Goal: Task Accomplishment & Management: Manage account settings

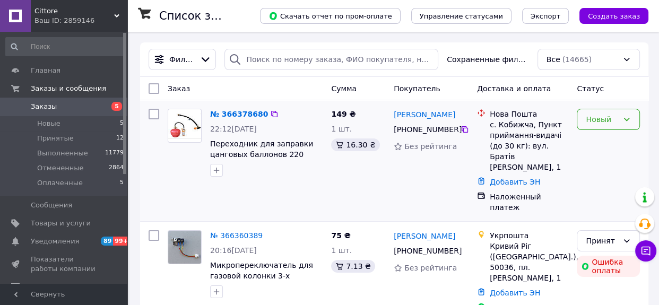
click at [589, 117] on div "Новый" at bounding box center [601, 119] width 32 height 12
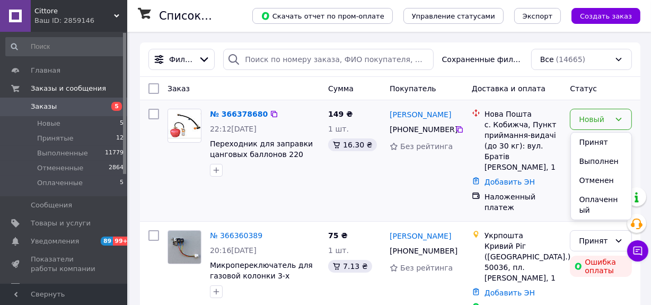
click at [589, 138] on li "Принят" at bounding box center [601, 142] width 61 height 19
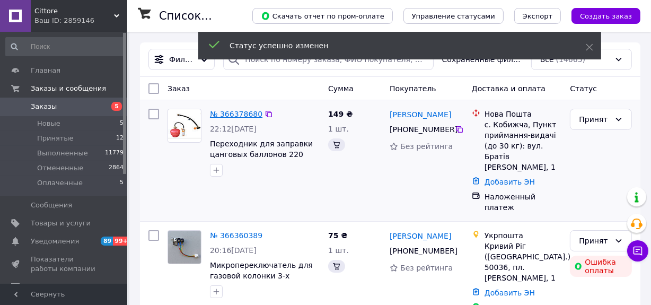
click at [245, 112] on link "№ 366378680" at bounding box center [236, 114] width 53 height 8
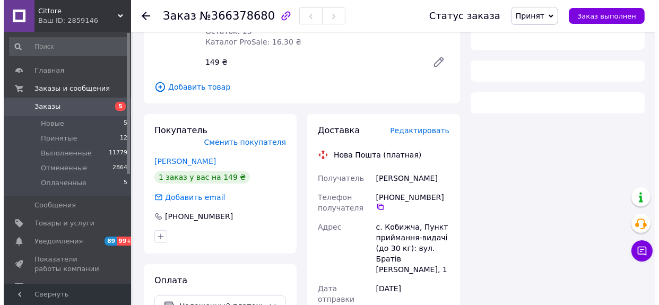
scroll to position [222, 0]
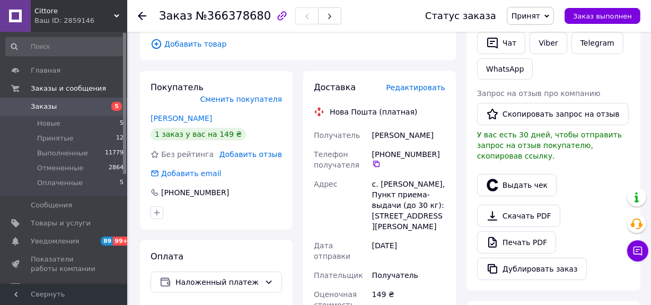
click at [426, 83] on span "Редактировать" at bounding box center [415, 87] width 59 height 8
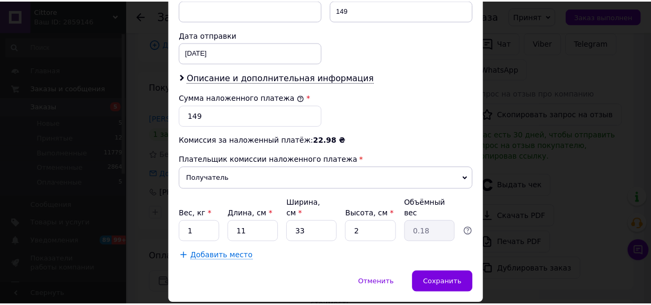
scroll to position [502, 0]
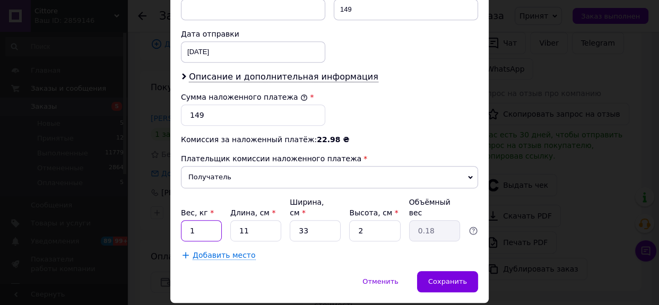
click at [208, 220] on input "1" at bounding box center [201, 230] width 41 height 21
type input "0.5"
click at [432, 277] on span "Сохранить" at bounding box center [447, 281] width 39 height 8
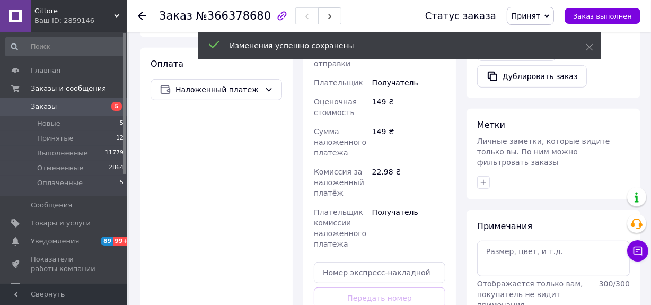
scroll to position [511, 0]
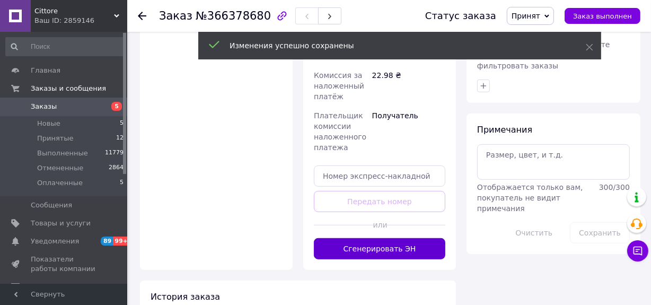
click at [410, 238] on button "Сгенерировать ЭН" at bounding box center [380, 248] width 132 height 21
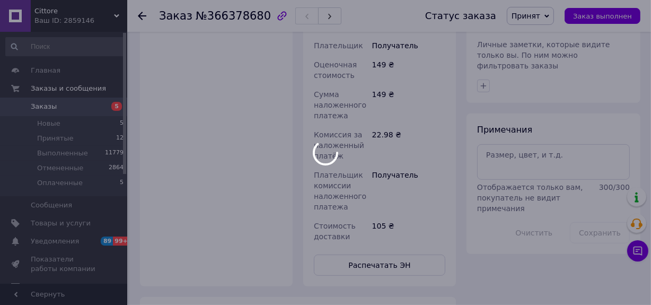
scroll to position [415, 0]
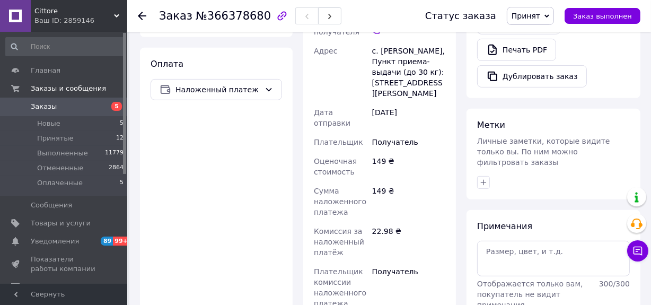
click at [47, 104] on span "Заказы" at bounding box center [44, 107] width 26 height 10
